Goal: Find specific page/section

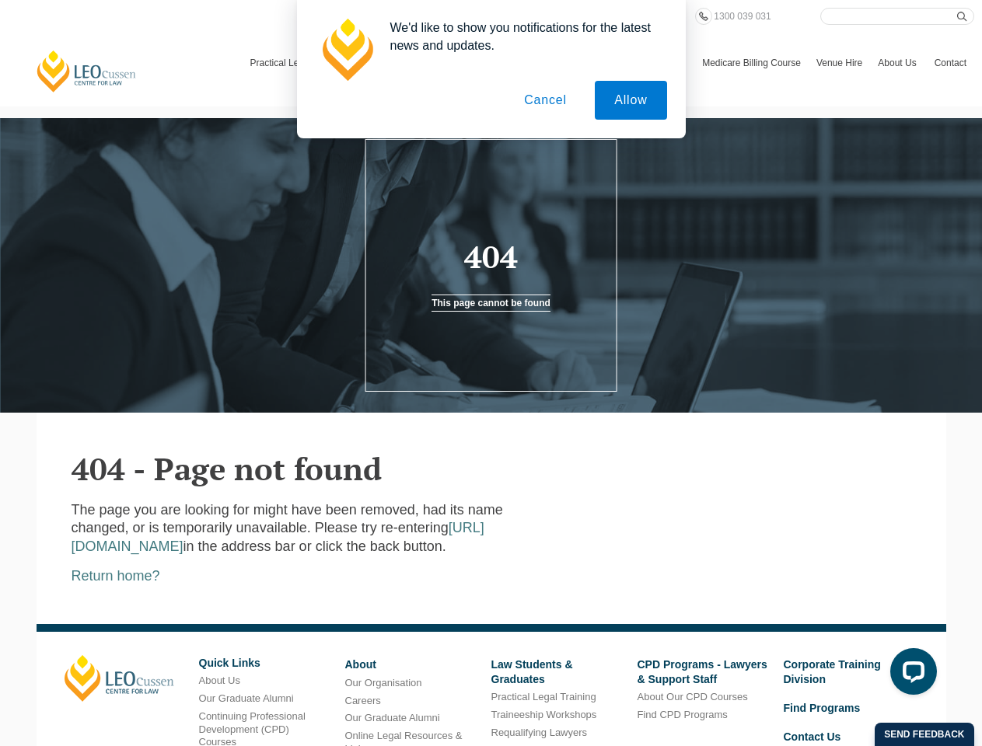
click at [491, 373] on div at bounding box center [491, 265] width 982 height 295
click at [532, 676] on link "Law Students & Graduates" at bounding box center [532, 671] width 82 height 26
click at [630, 100] on button "Allow" at bounding box center [631, 100] width 72 height 39
